Goal: Find specific page/section: Find specific page/section

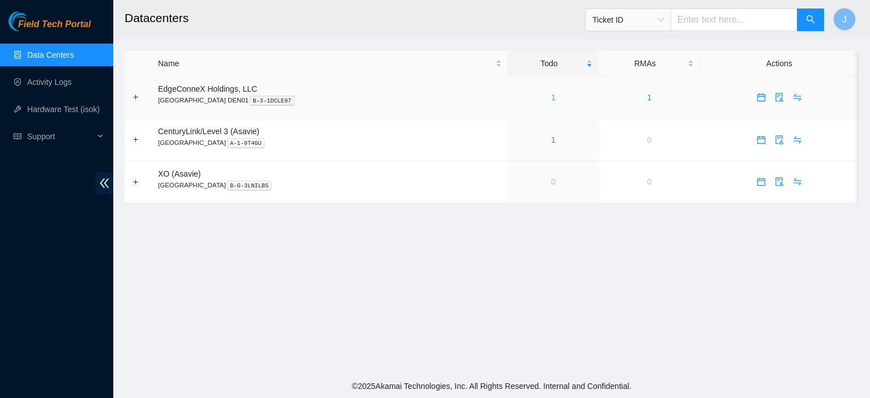
click at [551, 97] on link "1" at bounding box center [553, 97] width 5 height 9
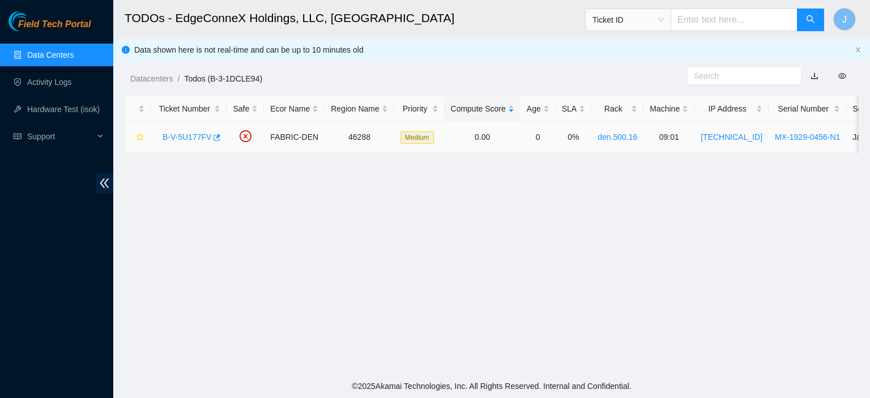
click at [191, 135] on link "B-V-5U177FV" at bounding box center [187, 137] width 49 height 9
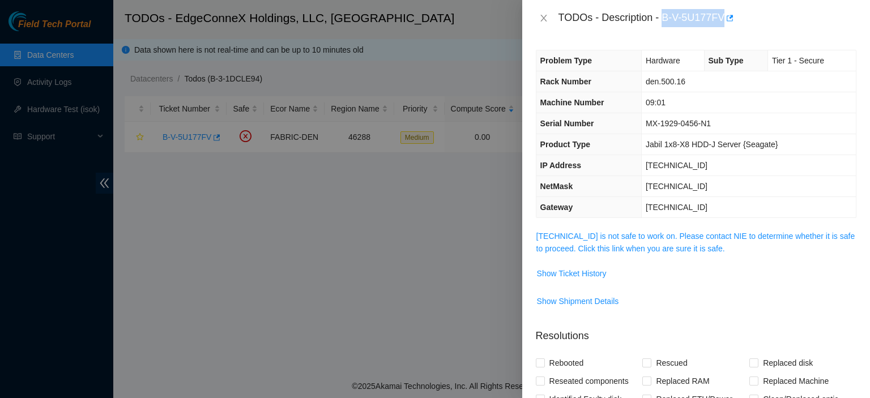
drag, startPoint x: 723, startPoint y: 17, endPoint x: 664, endPoint y: 18, distance: 59.5
click at [664, 18] on div "TODOs - Description - B-V-5U177FV" at bounding box center [707, 18] width 298 height 18
copy div "B-V-5U177FV"
click at [673, 246] on link "[TECHNICAL_ID] is not safe to work on. Please contact NIE to determine whether …" at bounding box center [695, 243] width 319 height 22
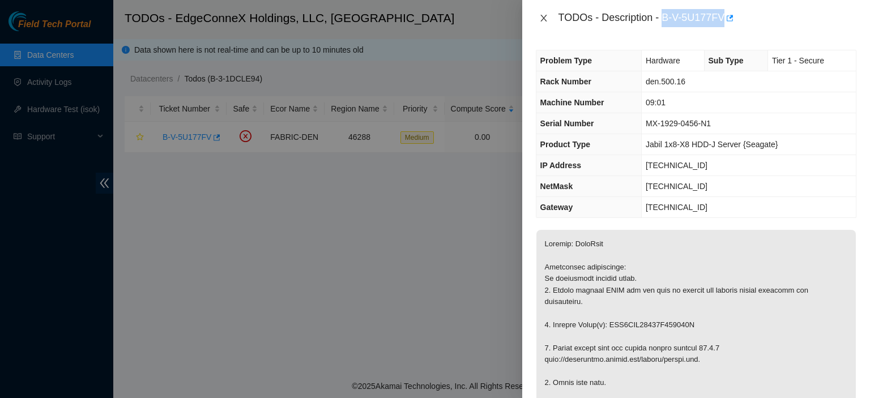
click at [544, 19] on icon "close" at bounding box center [543, 18] width 6 height 7
